Goal: Information Seeking & Learning: Learn about a topic

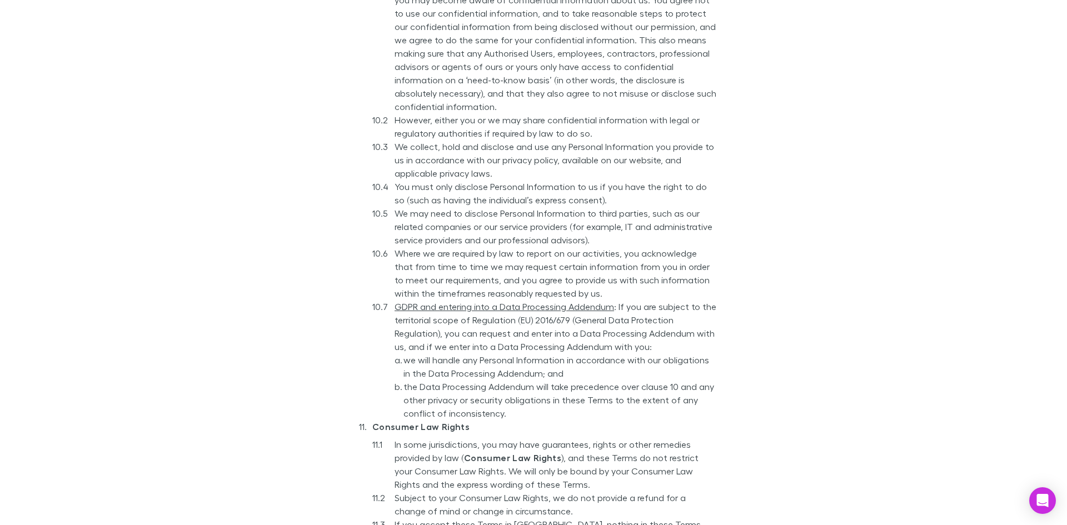
scroll to position [4974, 0]
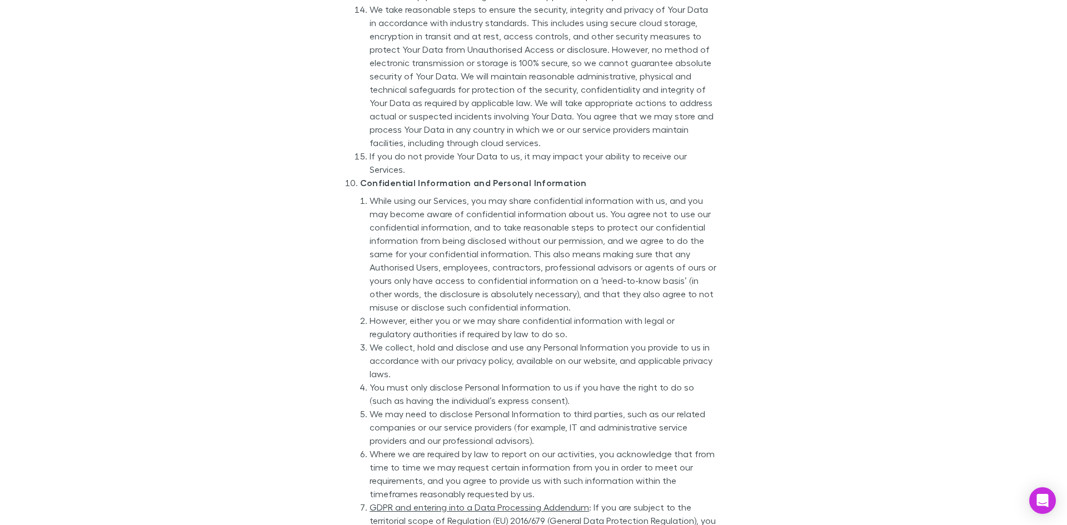
scroll to position [4779, 0]
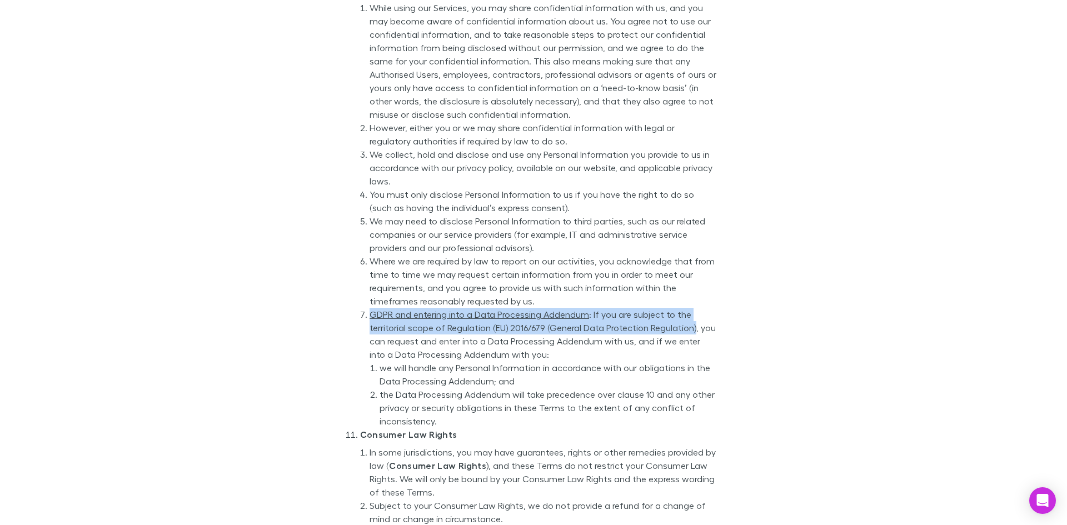
drag, startPoint x: 688, startPoint y: 305, endPoint x: 368, endPoint y: 288, distance: 320.5
click at [370, 308] on li "GDPR and entering into a Data Processing Addendum : If you are subject to the t…" at bounding box center [543, 368] width 347 height 120
copy li "GDPR and entering into a Data Processing Addendum : If you are subject to the t…"
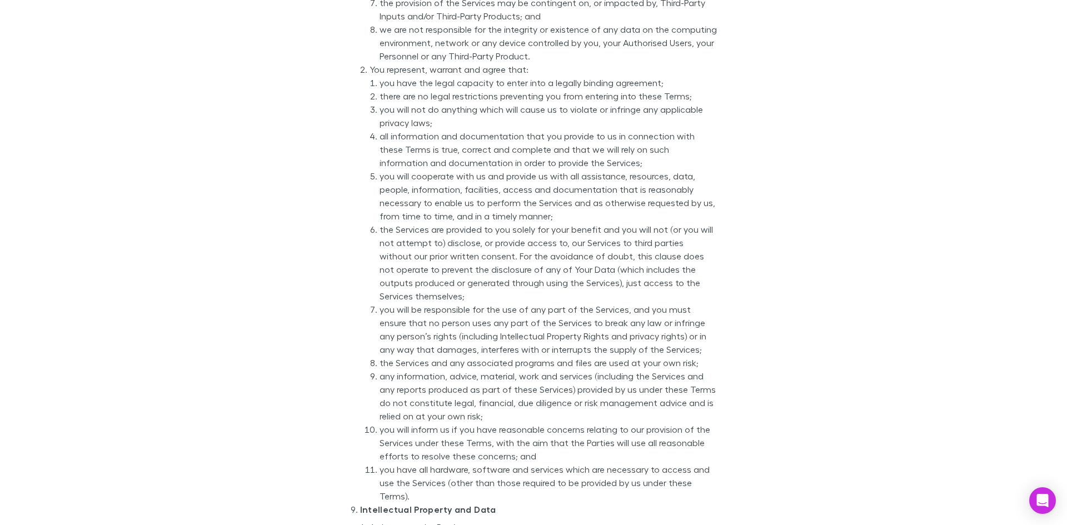
scroll to position [3167, 0]
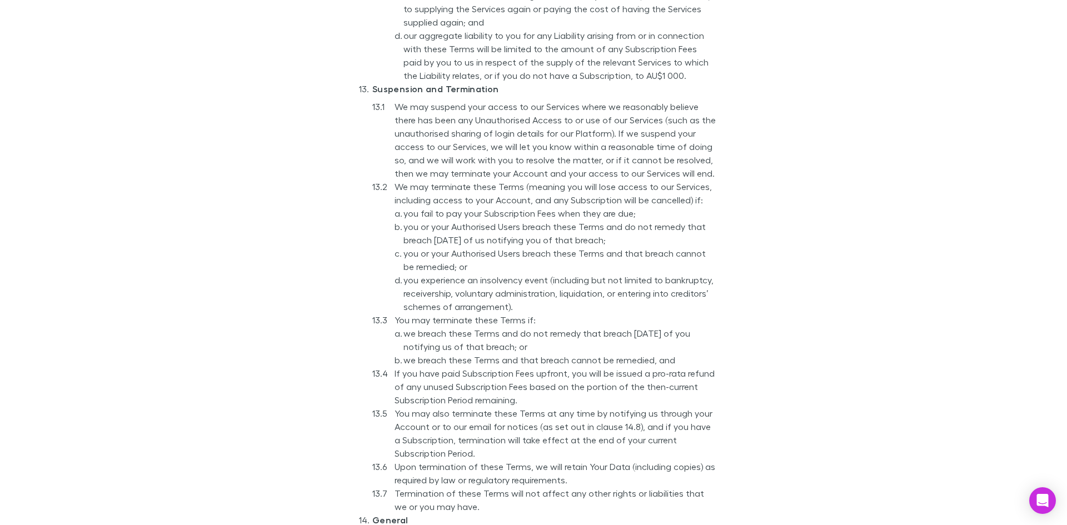
scroll to position [5582, 0]
